Goal: Task Accomplishment & Management: Use online tool/utility

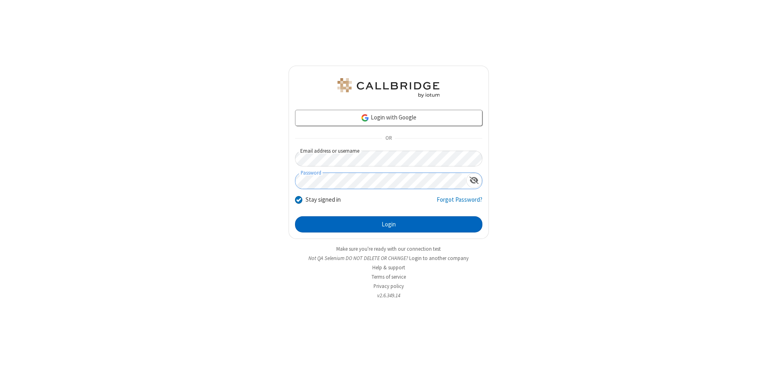
click at [388, 224] on button "Login" at bounding box center [388, 224] width 187 height 16
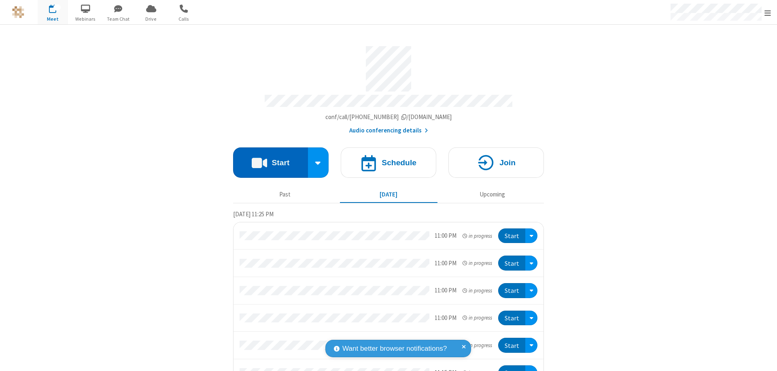
click at [267, 159] on button "Start" at bounding box center [270, 162] width 75 height 30
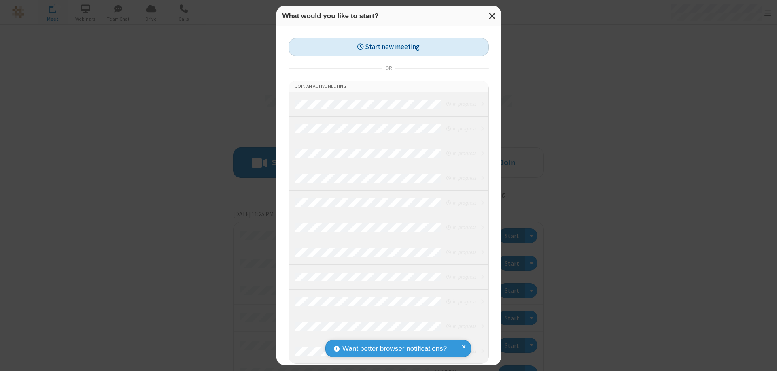
click at [388, 47] on button "Start new meeting" at bounding box center [388, 47] width 200 height 18
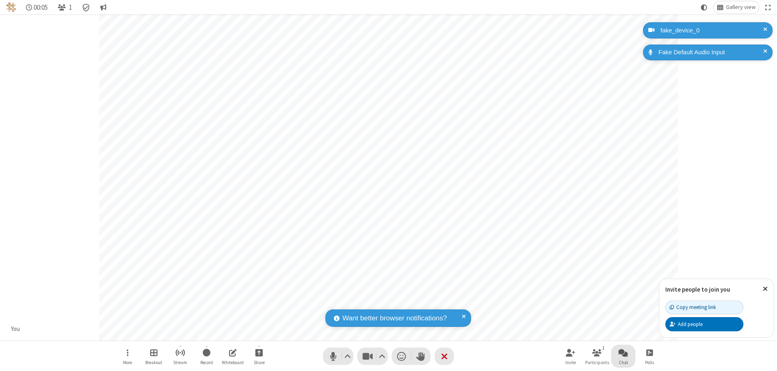
click at [623, 352] on span "Open chat" at bounding box center [623, 352] width 10 height 10
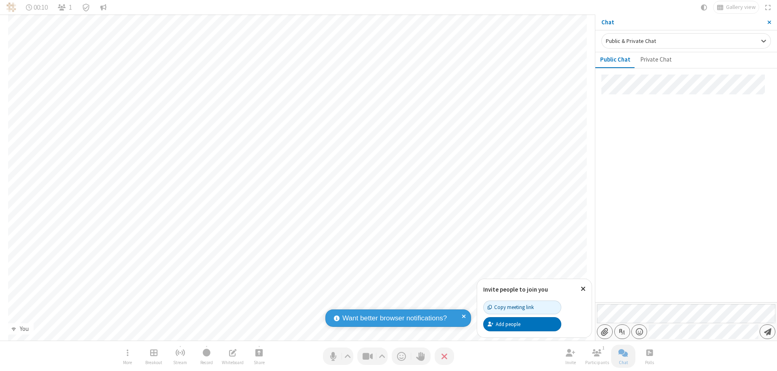
click at [767, 331] on span "Send message" at bounding box center [767, 331] width 7 height 8
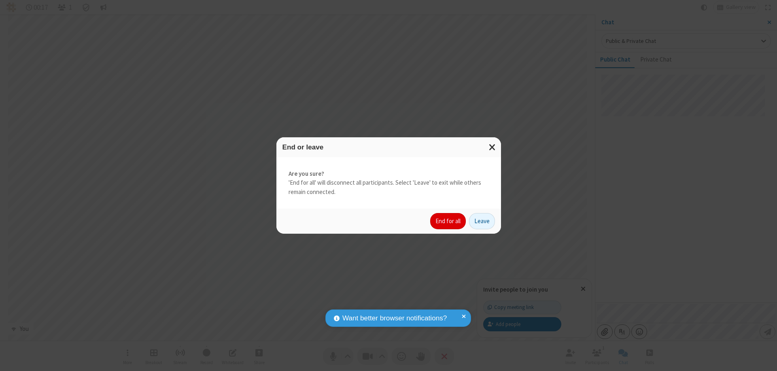
click at [448, 221] on button "End for all" at bounding box center [448, 221] width 36 height 16
